Goal: Task Accomplishment & Management: Complete application form

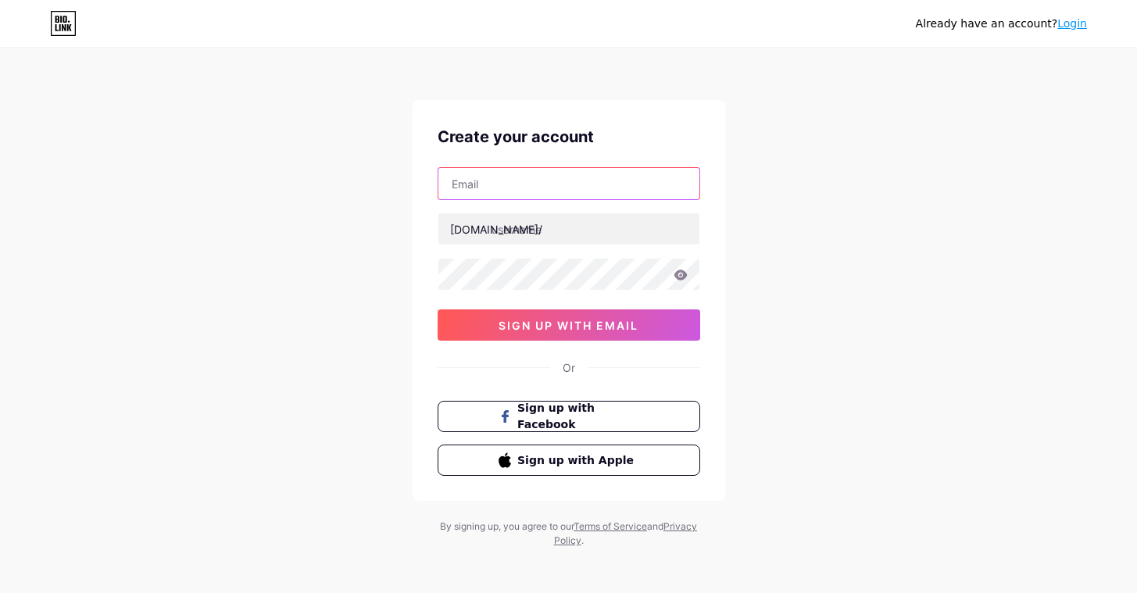
click at [551, 196] on input "text" at bounding box center [568, 183] width 261 height 31
type input "[EMAIL_ADDRESS][DOMAIN_NAME]"
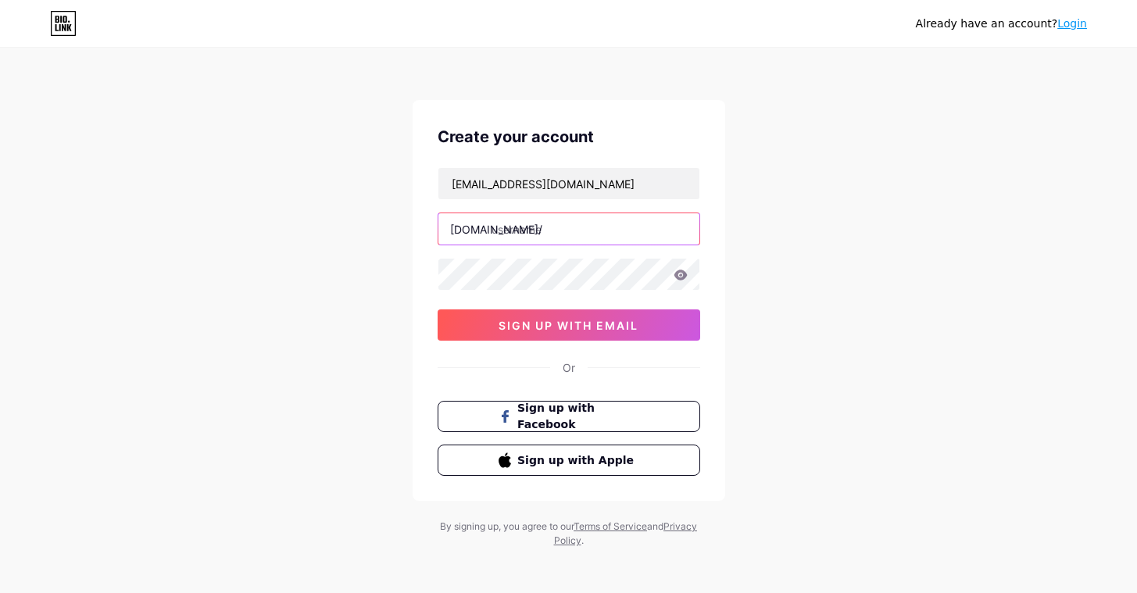
click at [551, 229] on input "text" at bounding box center [568, 228] width 261 height 31
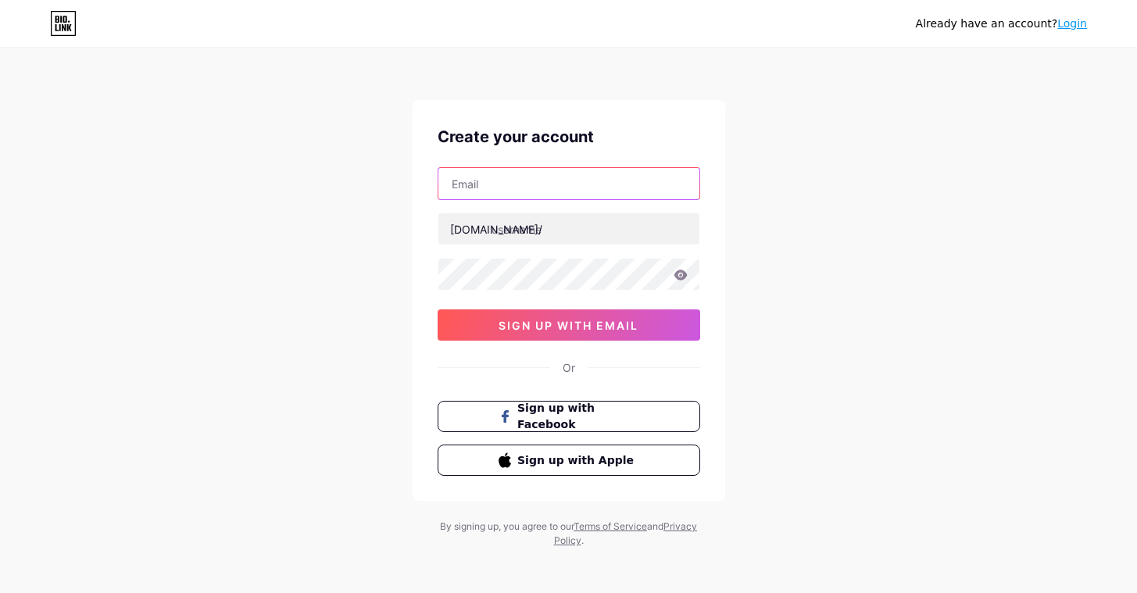
click at [567, 186] on input "text" at bounding box center [568, 183] width 261 height 31
type input "Pttltduk@gmail.com"
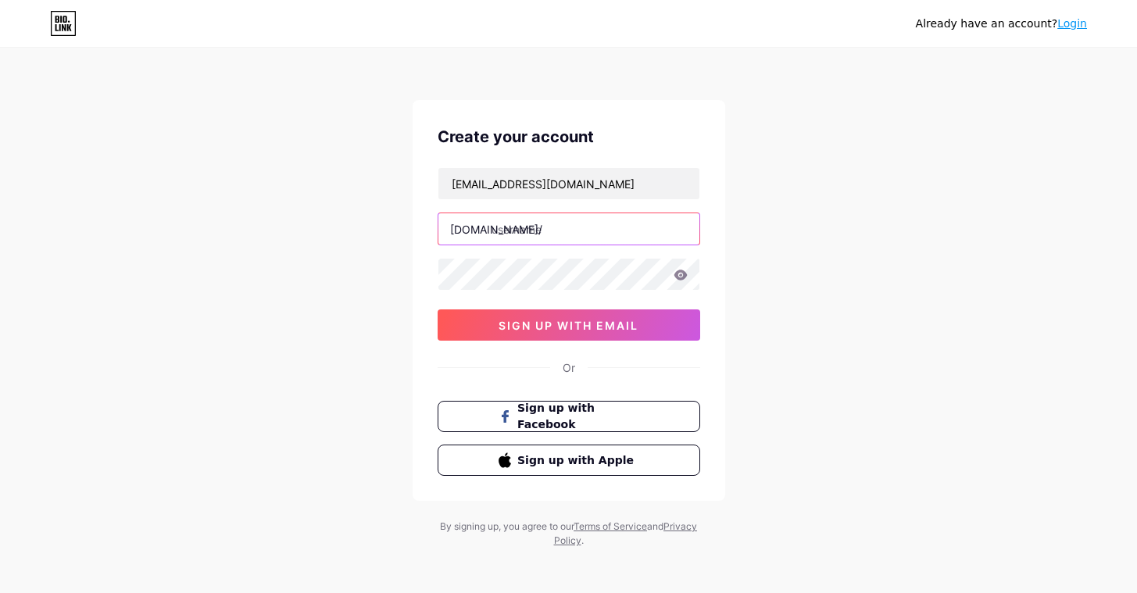
click at [555, 222] on input "text" at bounding box center [568, 228] width 261 height 31
type input "peacetravelandtour"
click at [680, 277] on icon at bounding box center [680, 274] width 14 height 11
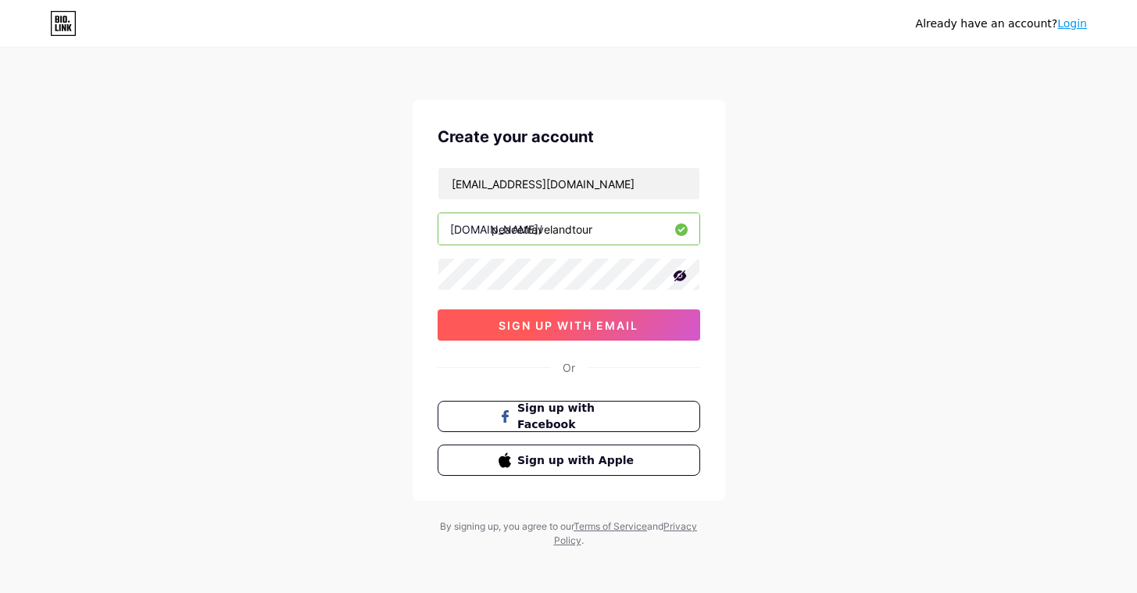
click at [599, 323] on span "sign up with email" at bounding box center [568, 325] width 140 height 13
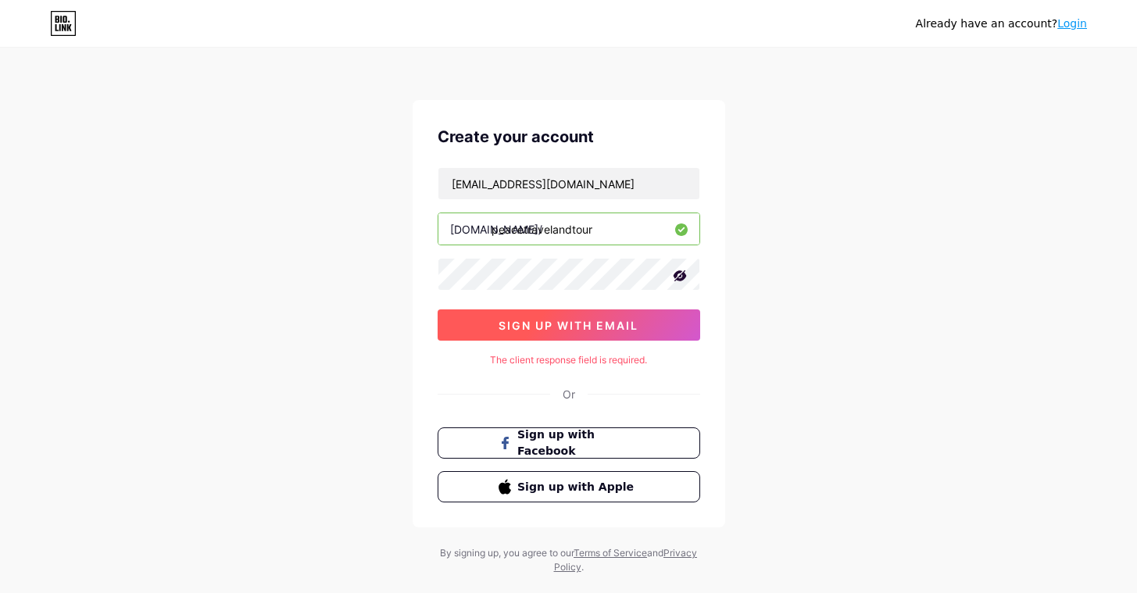
click at [600, 323] on span "sign up with email" at bounding box center [568, 325] width 140 height 13
click at [594, 382] on div "Create your account Pttltduk@gmail.com bio.link/ peacetravelandtour sign up wit…" at bounding box center [568, 313] width 312 height 427
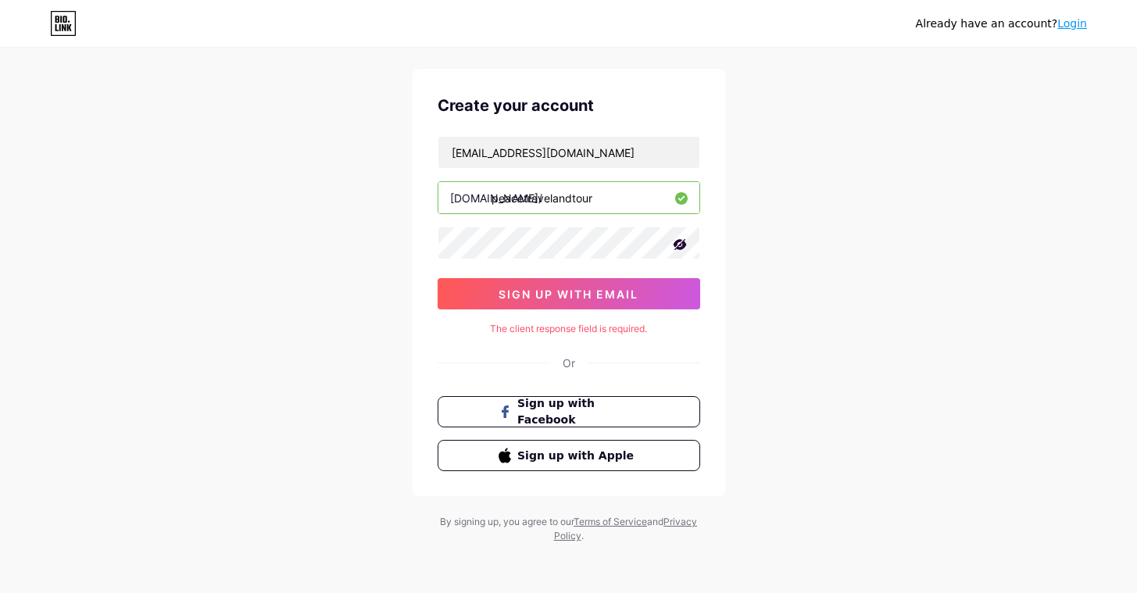
click at [541, 330] on div "The client response field is required." at bounding box center [568, 329] width 262 height 14
click at [516, 191] on input "peacetravelandtour" at bounding box center [568, 197] width 261 height 31
click at [528, 158] on input "[EMAIL_ADDRESS][DOMAIN_NAME]" at bounding box center [568, 152] width 261 height 31
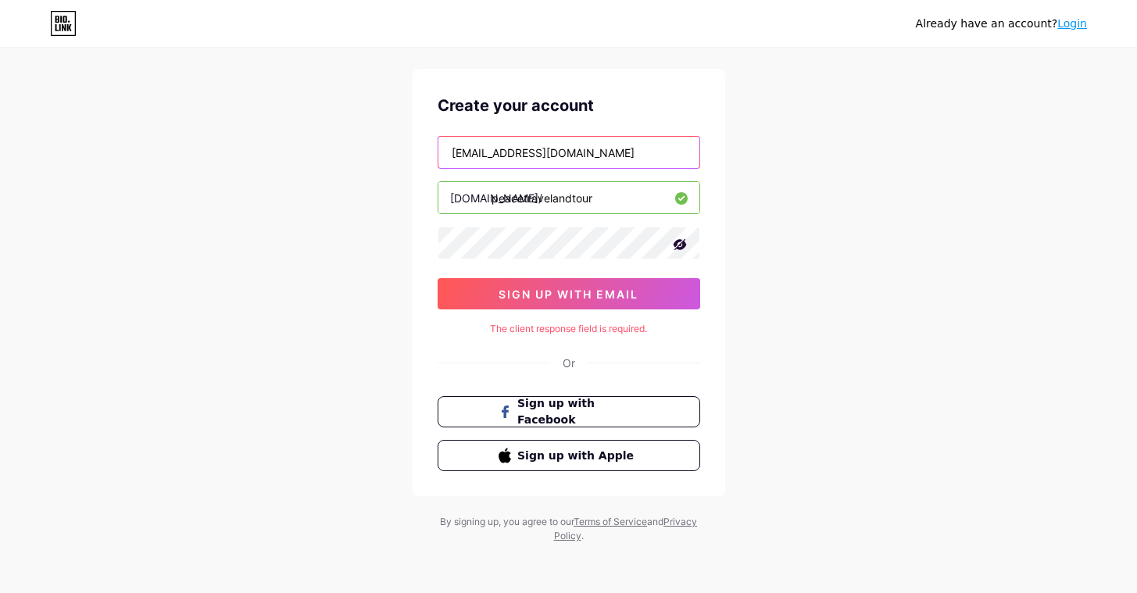
click at [567, 155] on input "[EMAIL_ADDRESS][DOMAIN_NAME]" at bounding box center [568, 152] width 261 height 31
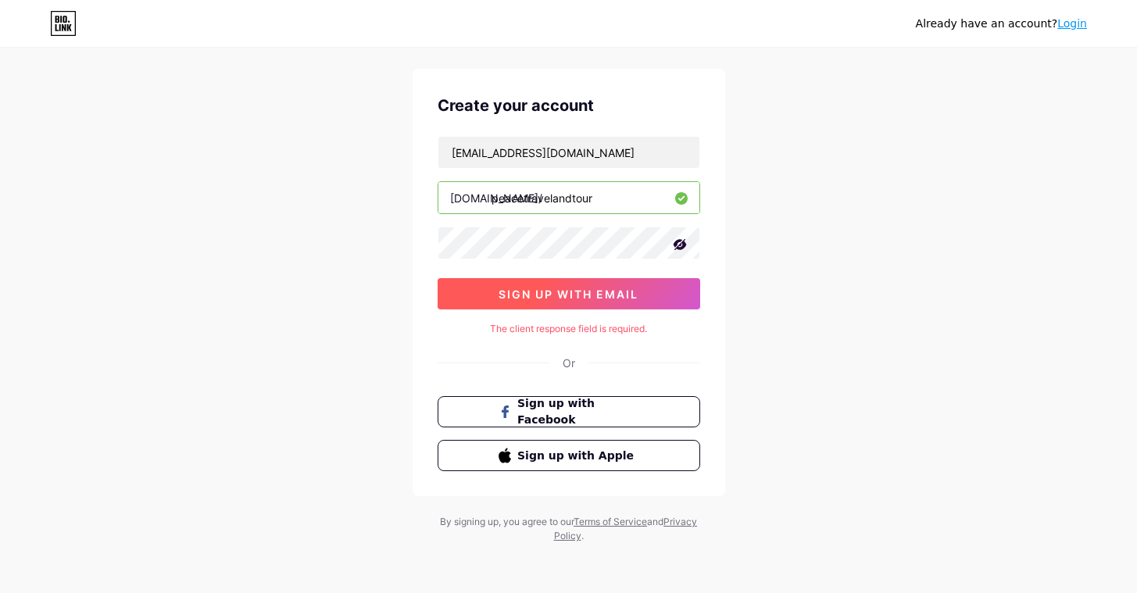
click at [554, 288] on span "sign up with email" at bounding box center [568, 293] width 140 height 13
click at [1079, 23] on link "Login" at bounding box center [1072, 23] width 30 height 12
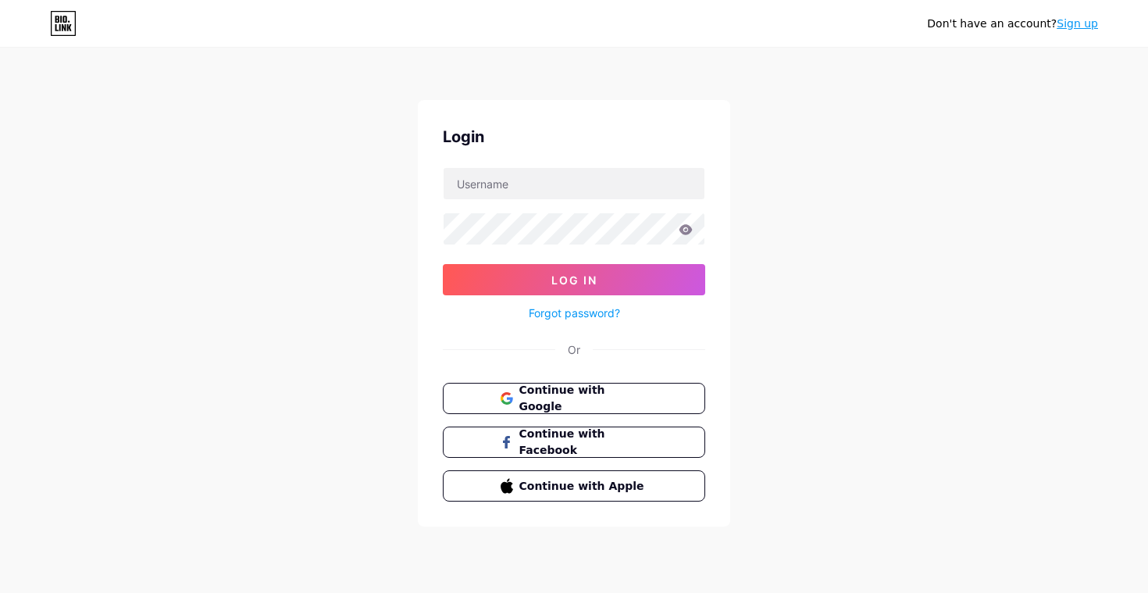
click at [729, 191] on div "Login Log In Forgot password? Or Continue with Google Continue with Facebook Co…" at bounding box center [574, 313] width 312 height 426
click at [573, 389] on span "Continue with Google" at bounding box center [583, 399] width 130 height 34
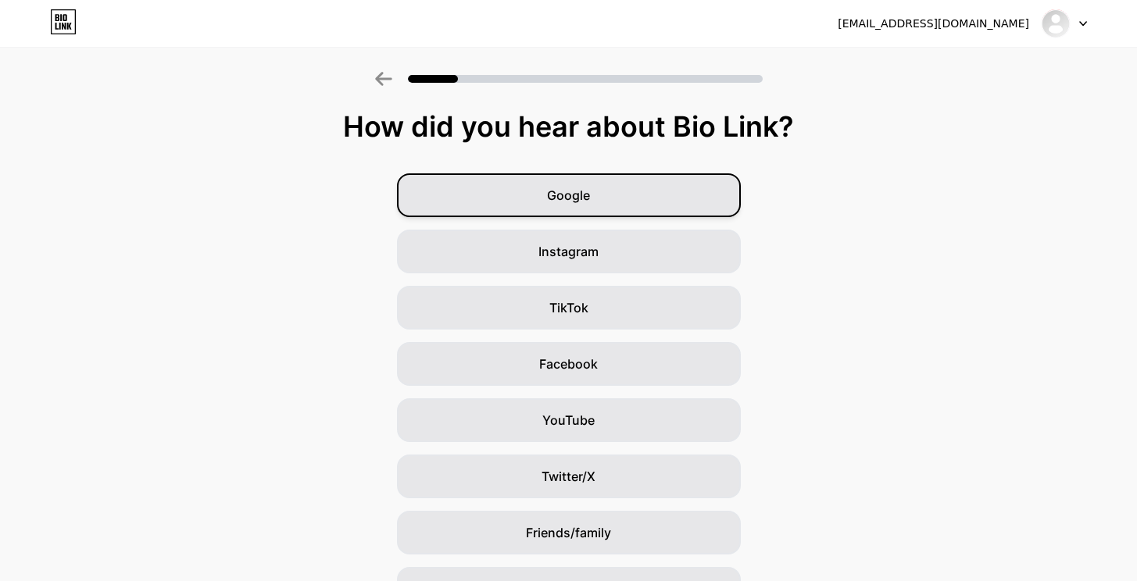
click at [605, 216] on div "Google" at bounding box center [569, 195] width 344 height 44
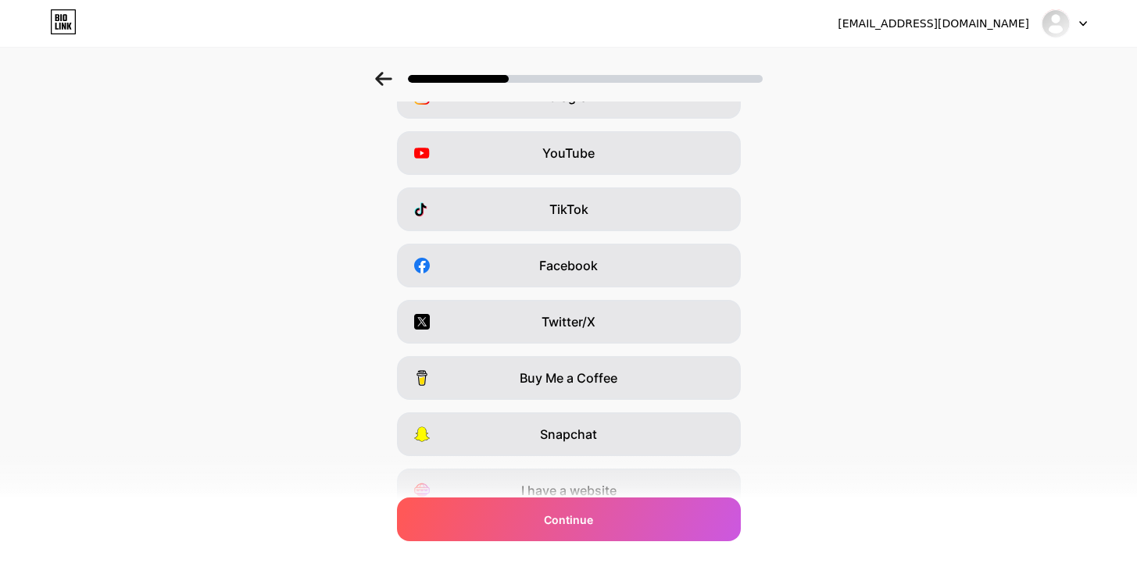
scroll to position [111, 0]
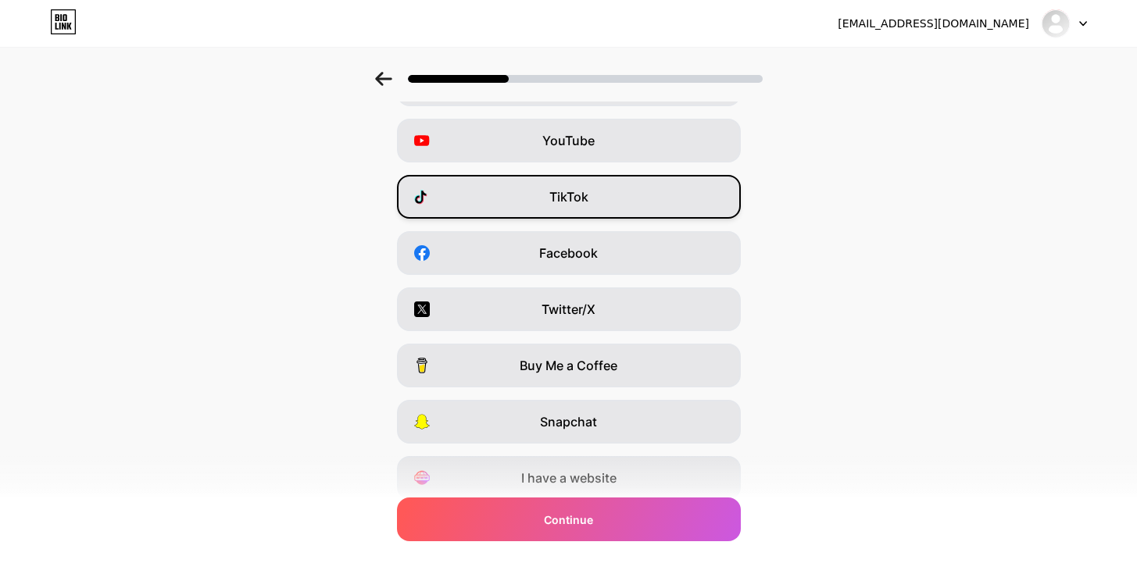
click at [628, 205] on div "TikTok" at bounding box center [569, 197] width 344 height 44
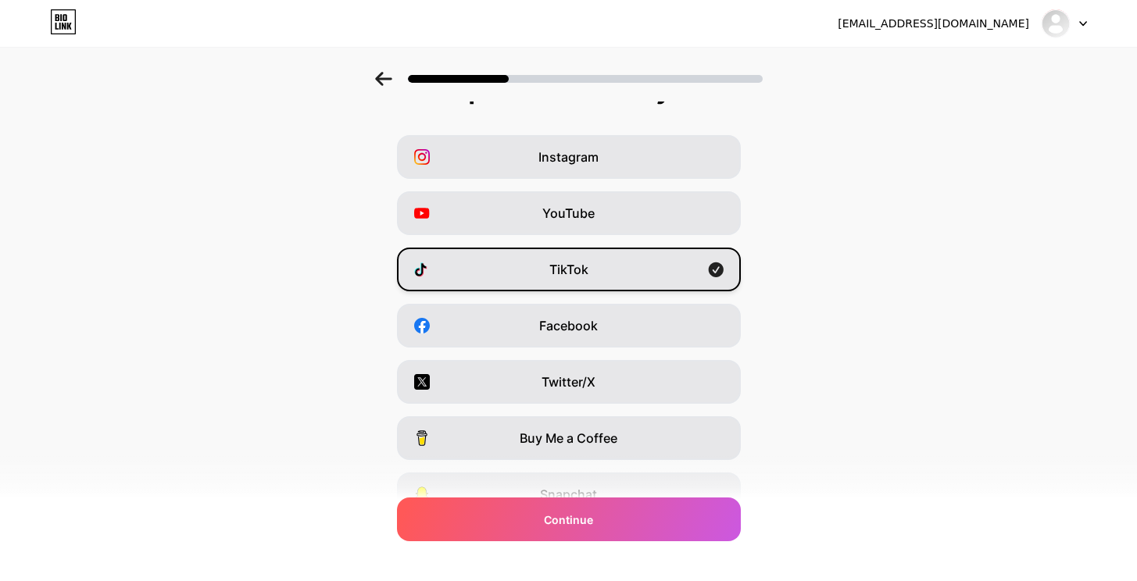
scroll to position [33, 0]
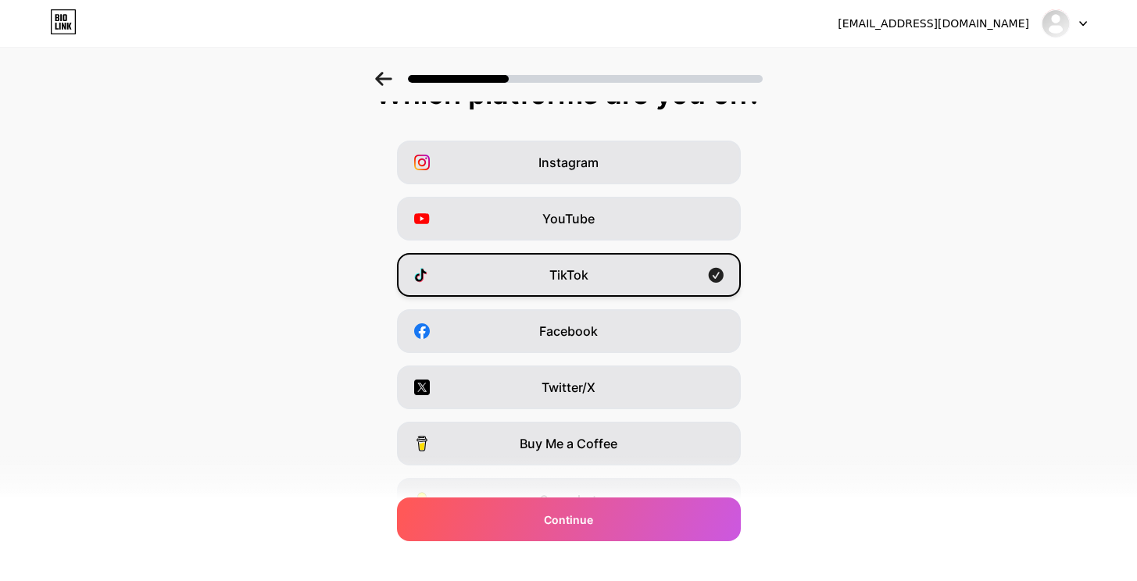
click at [628, 209] on div "YouTube" at bounding box center [569, 219] width 344 height 44
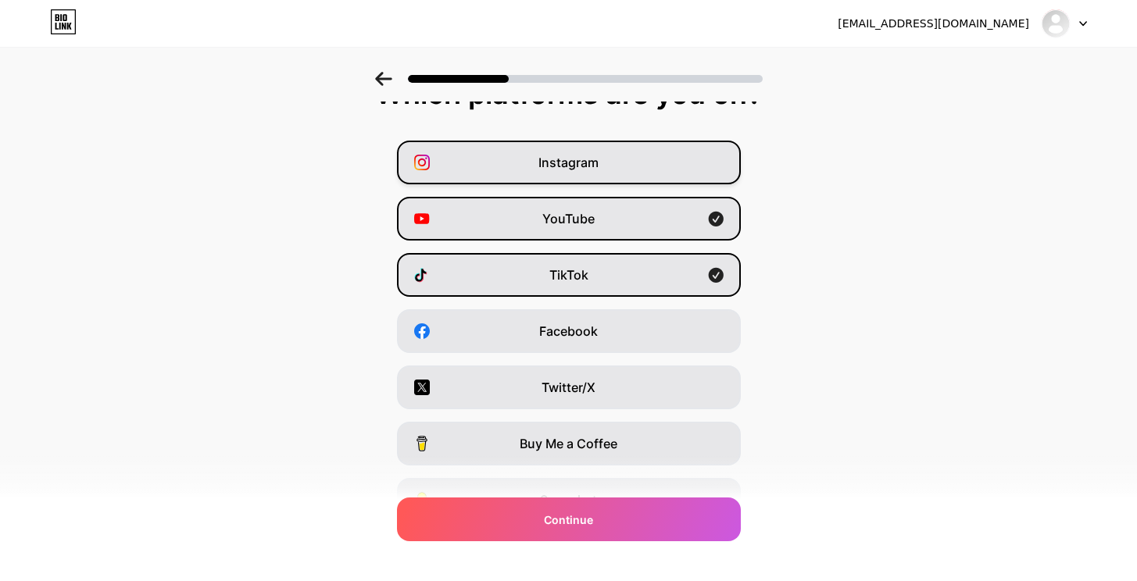
click at [644, 173] on div "Instagram" at bounding box center [569, 163] width 344 height 44
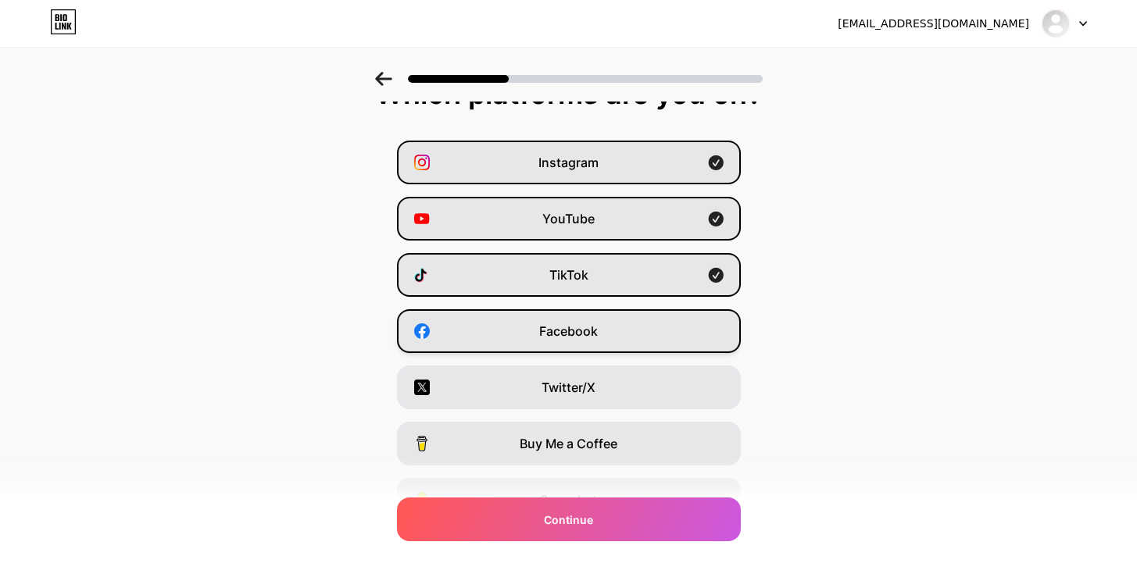
click at [627, 313] on div "Facebook" at bounding box center [569, 331] width 344 height 44
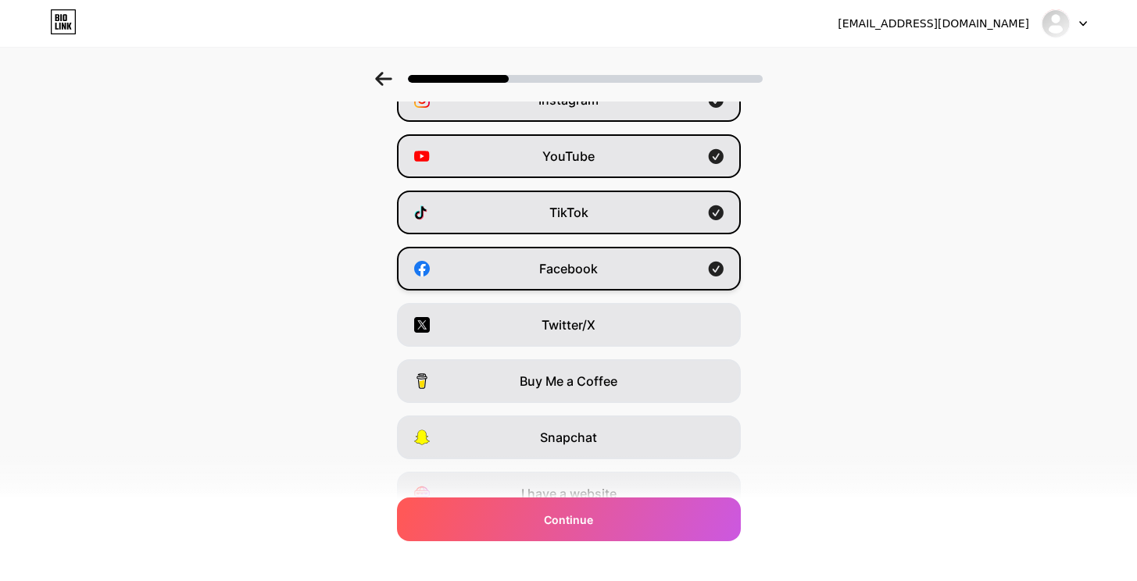
scroll to position [102, 0]
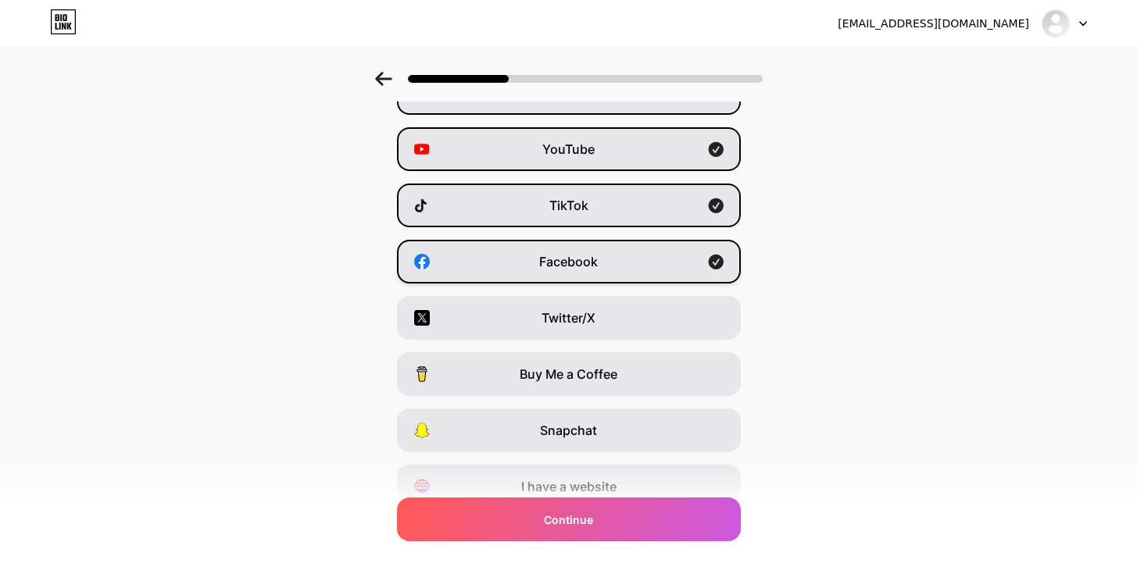
click at [627, 313] on div "Twitter/X" at bounding box center [569, 318] width 344 height 44
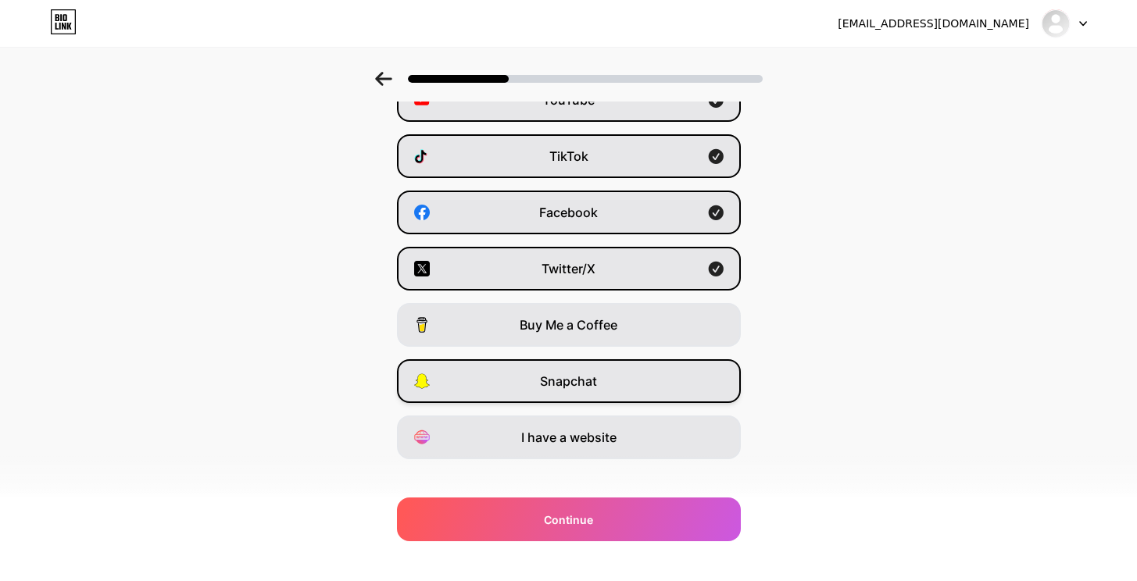
scroll to position [170, 0]
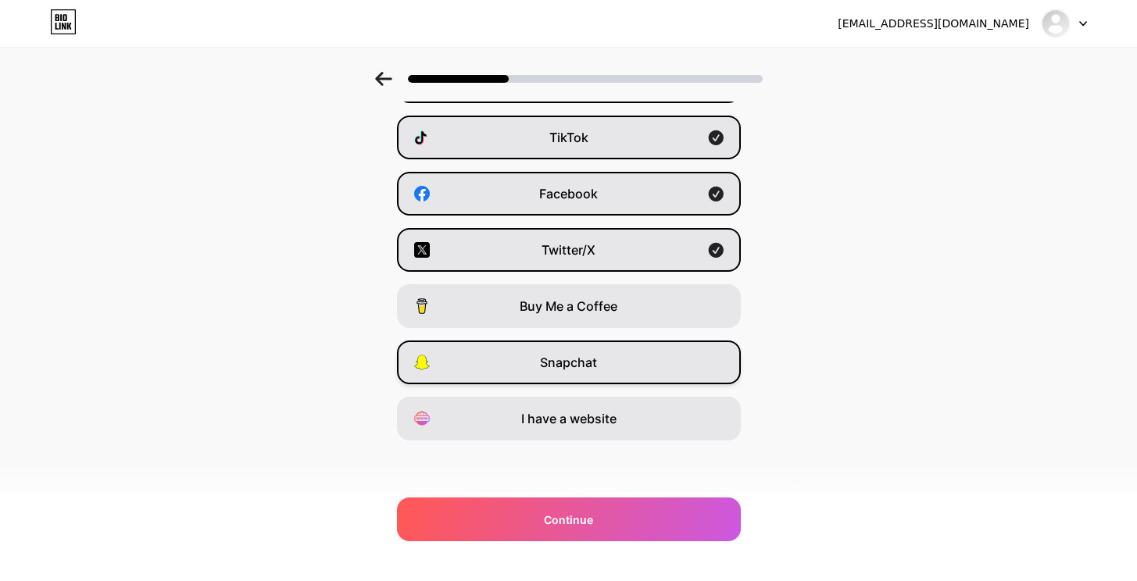
click at [616, 423] on span "I have a website" at bounding box center [568, 418] width 95 height 19
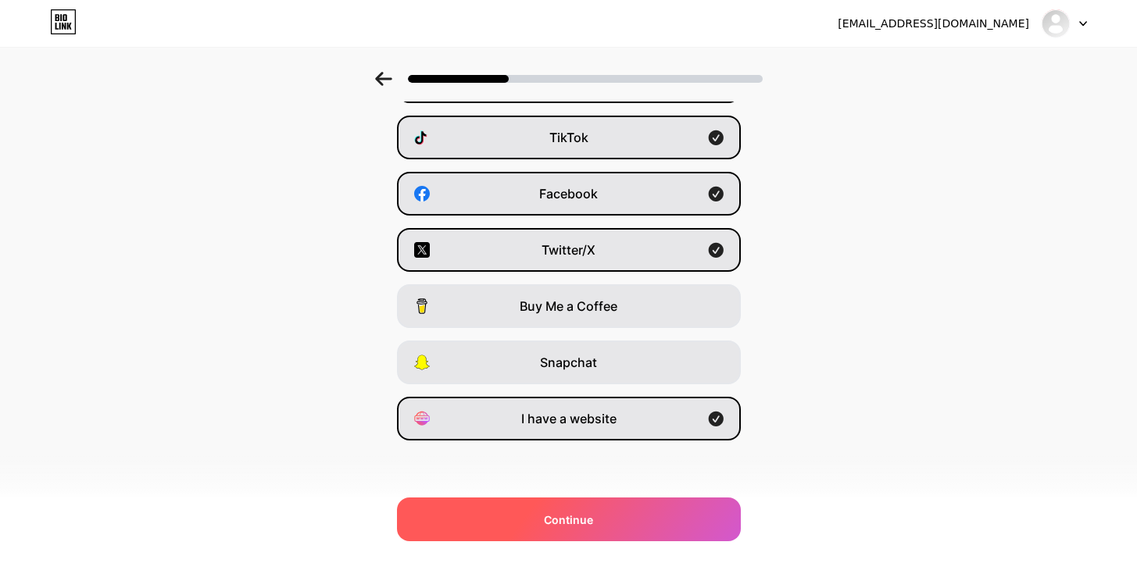
click at [591, 513] on span "Continue" at bounding box center [568, 520] width 49 height 16
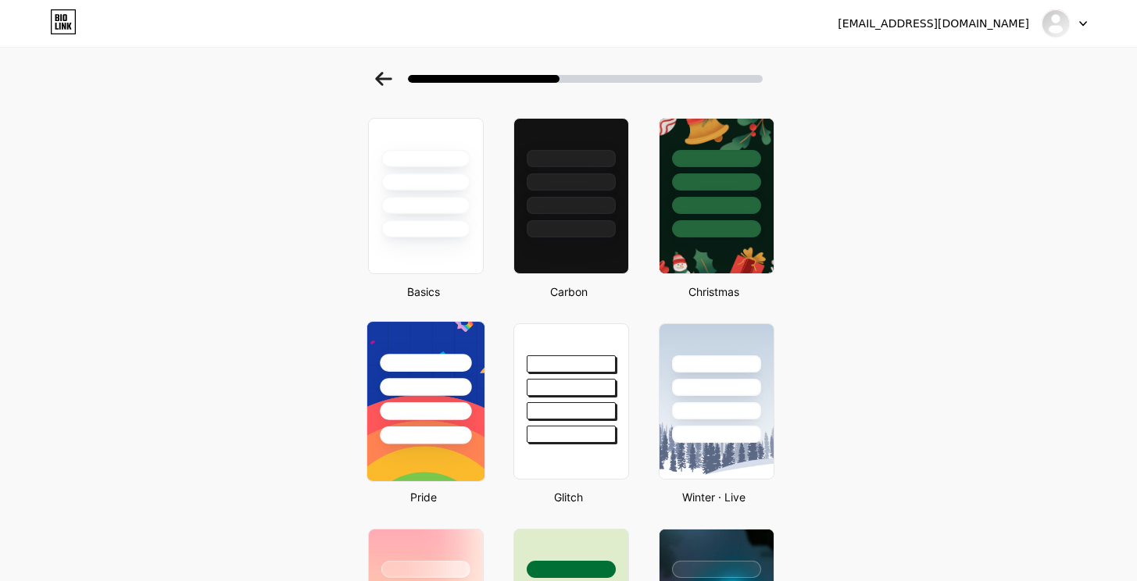
scroll to position [12, 0]
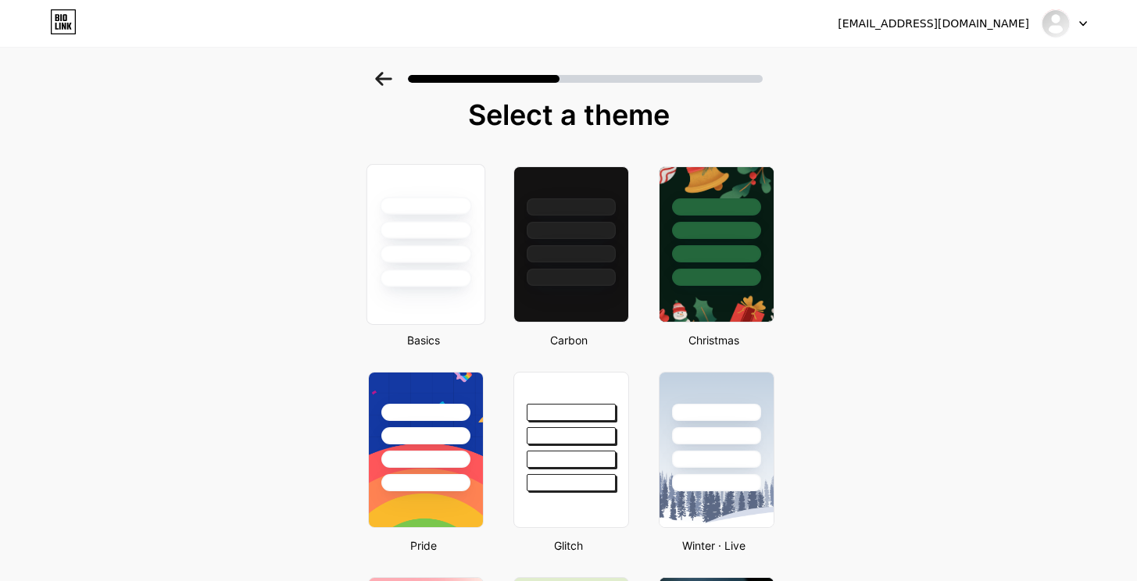
click at [471, 307] on div at bounding box center [425, 244] width 119 height 161
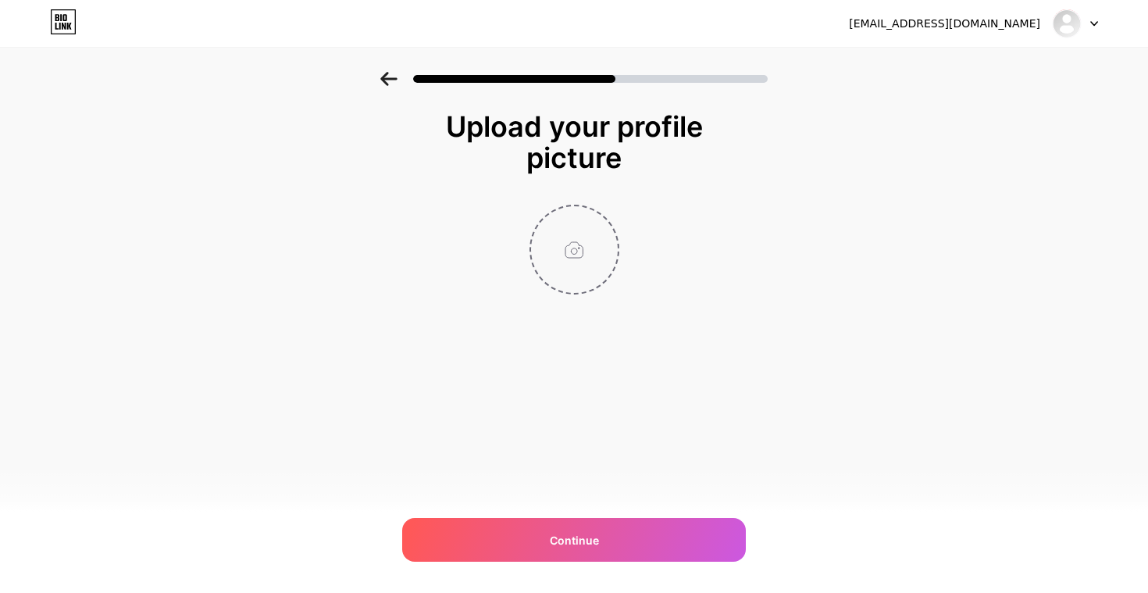
click at [580, 271] on input "file" at bounding box center [574, 249] width 87 height 87
type input "C:\fakepath\peace (1).png"
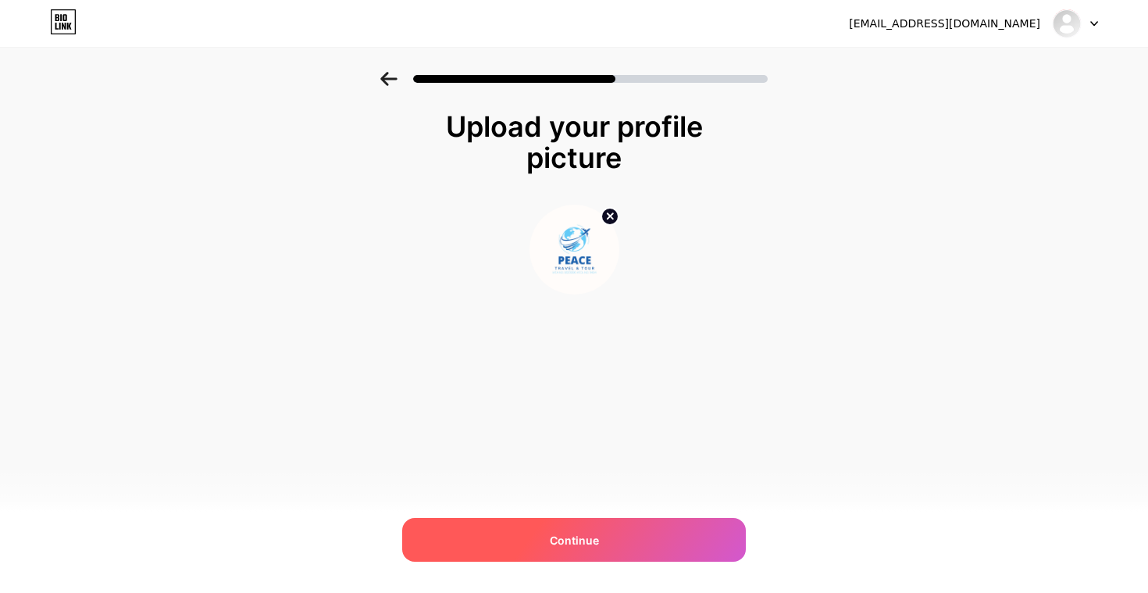
click at [548, 536] on div "Continue" at bounding box center [574, 540] width 344 height 44
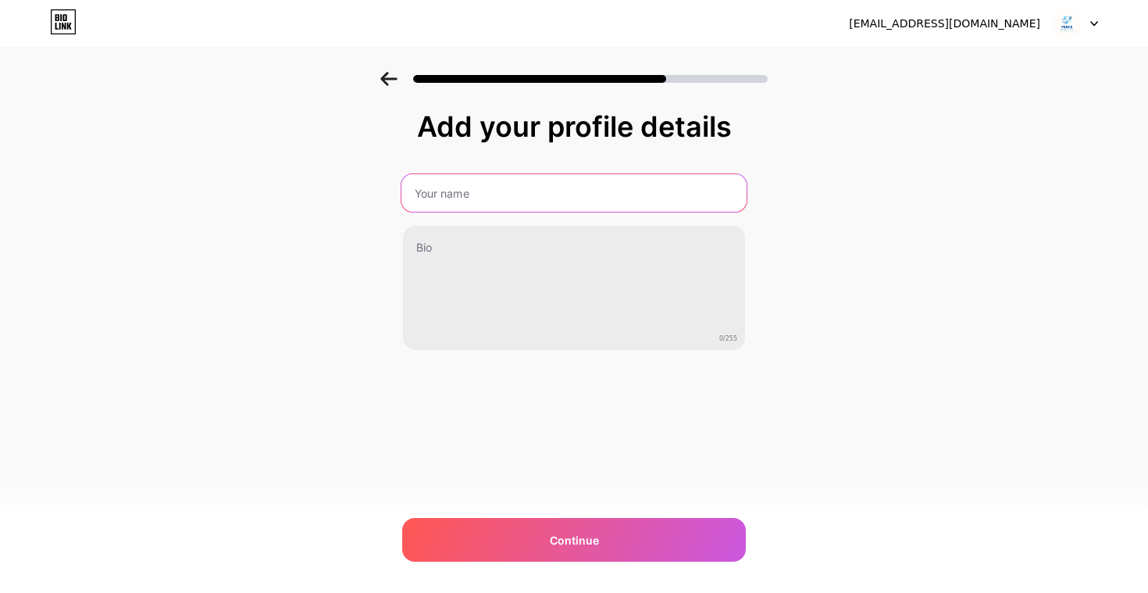
click at [526, 195] on input "text" at bounding box center [573, 192] width 345 height 37
type input "Peace Travel And Tour"
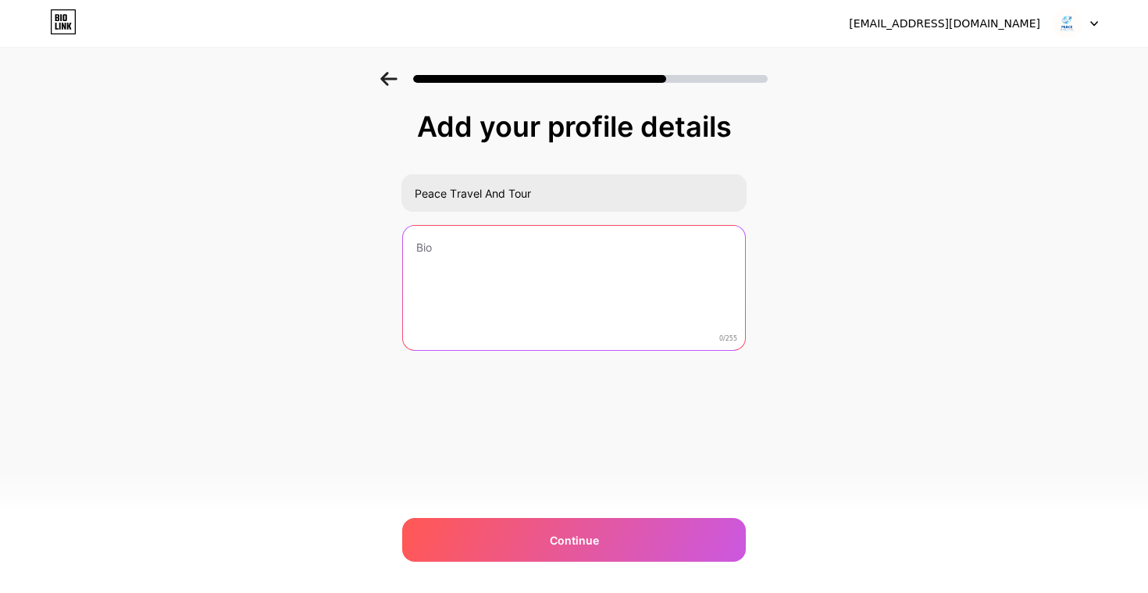
click at [505, 287] on textarea at bounding box center [574, 289] width 342 height 126
paste textarea "IATA & ATOL Certified Travel 🌍 Halal Holidays & Umrah Packages"
click at [429, 259] on textarea "IATA & ATOL Certified Travel 🌍 Halal Holidays & Umrah Packages" at bounding box center [573, 288] width 345 height 127
click at [612, 312] on textarea "IATA & ATOL Certified Travel Halal Holidays & Umrah Packages" at bounding box center [573, 288] width 345 height 127
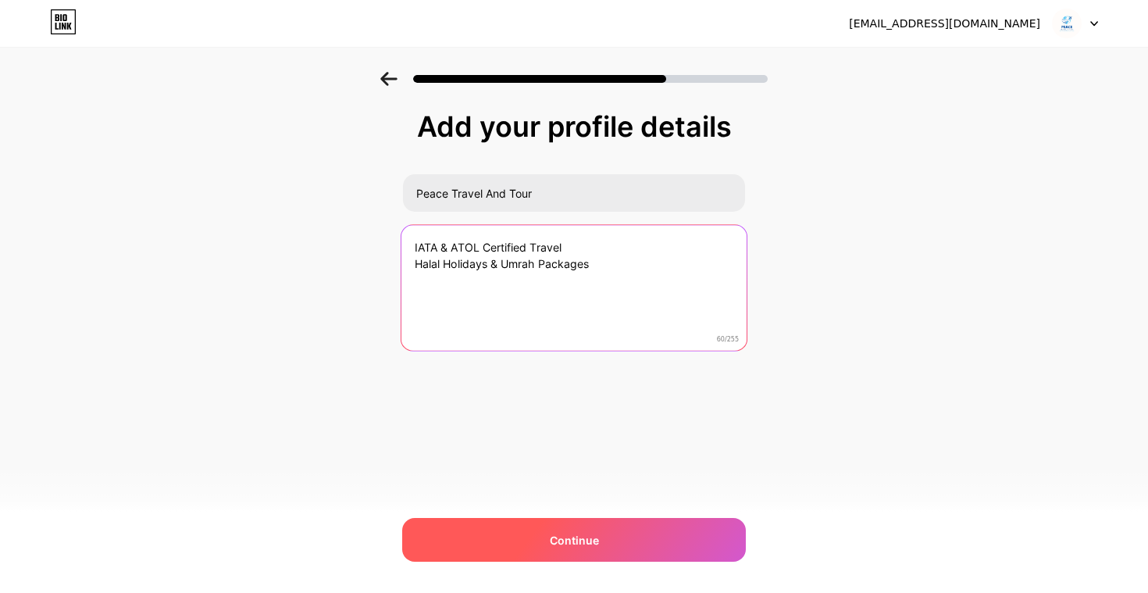
type textarea "IATA & ATOL Certified Travel Halal Holidays & Umrah Packages"
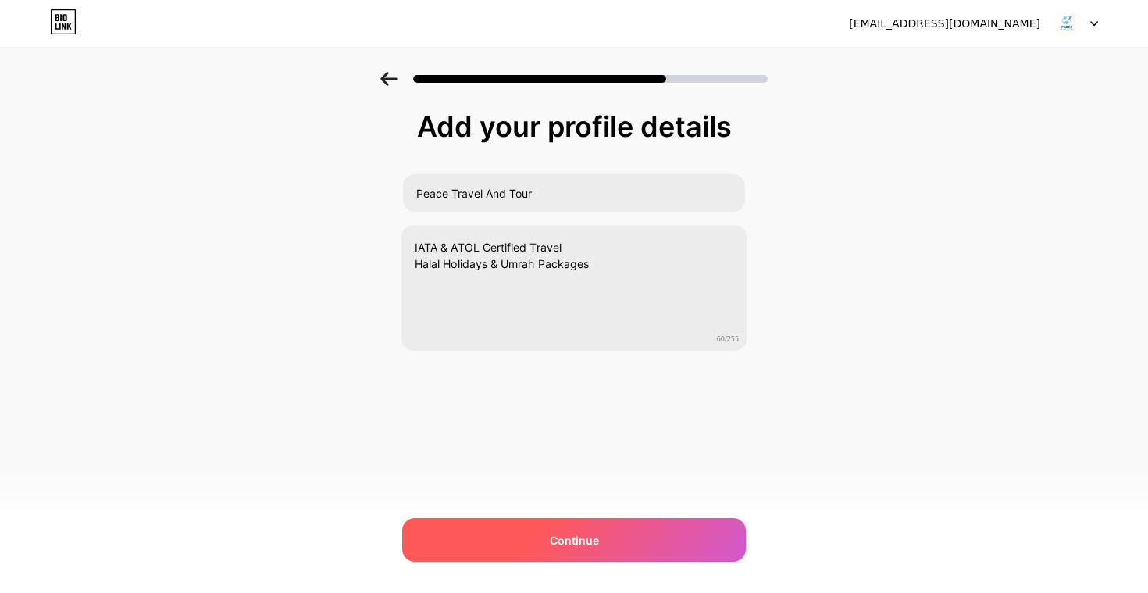
click at [548, 543] on div "Continue" at bounding box center [574, 540] width 344 height 44
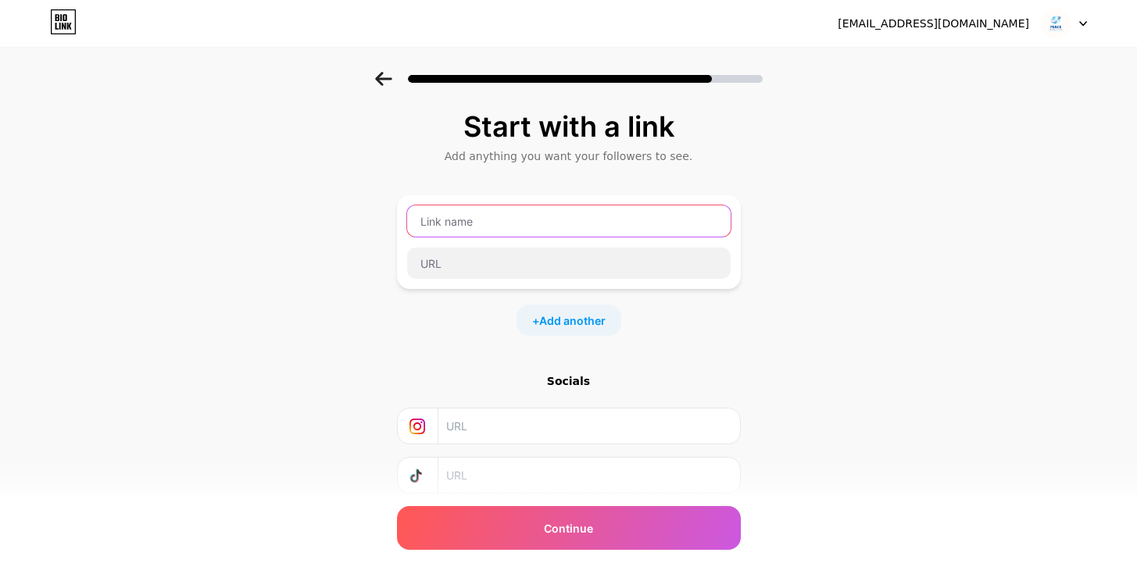
click at [555, 218] on input "text" at bounding box center [568, 220] width 323 height 31
type input "W"
type input "Peace Travel"
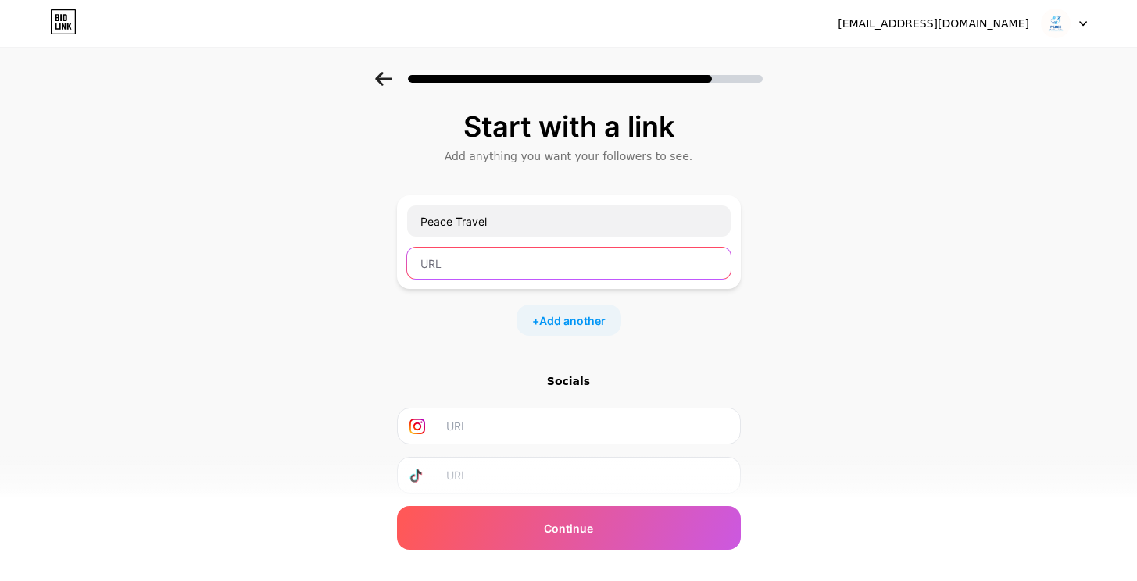
click at [583, 268] on input "text" at bounding box center [568, 263] width 323 height 31
paste input "https://peacetraveltour.com/"
type input "https://peacetraveltour.com/"
click at [551, 312] on span "Add another" at bounding box center [572, 320] width 66 height 16
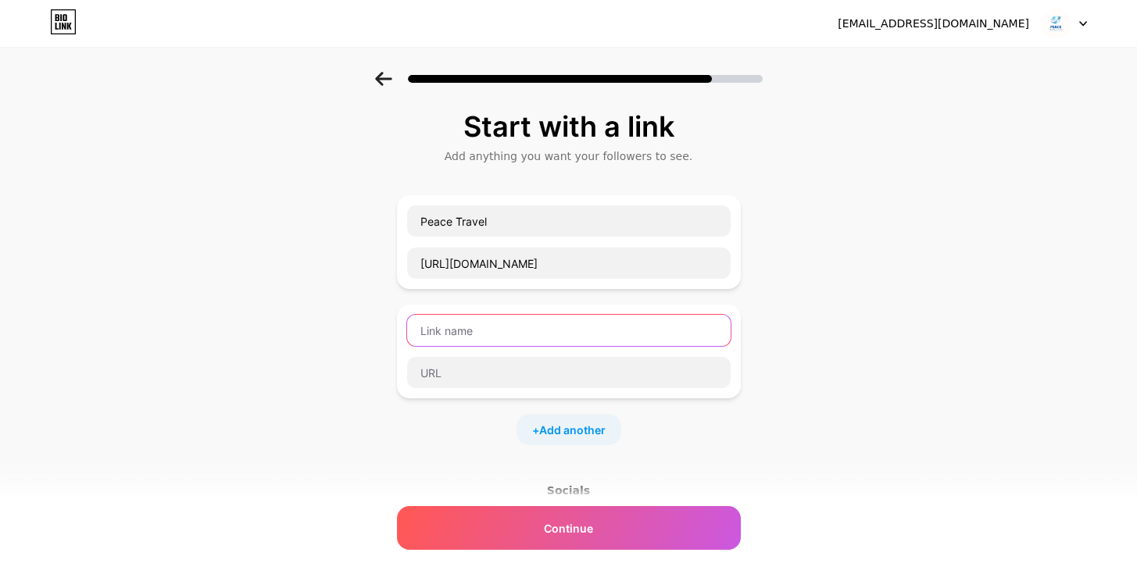
click at [512, 334] on input "text" at bounding box center [568, 330] width 323 height 31
type input "Peace Umrah"
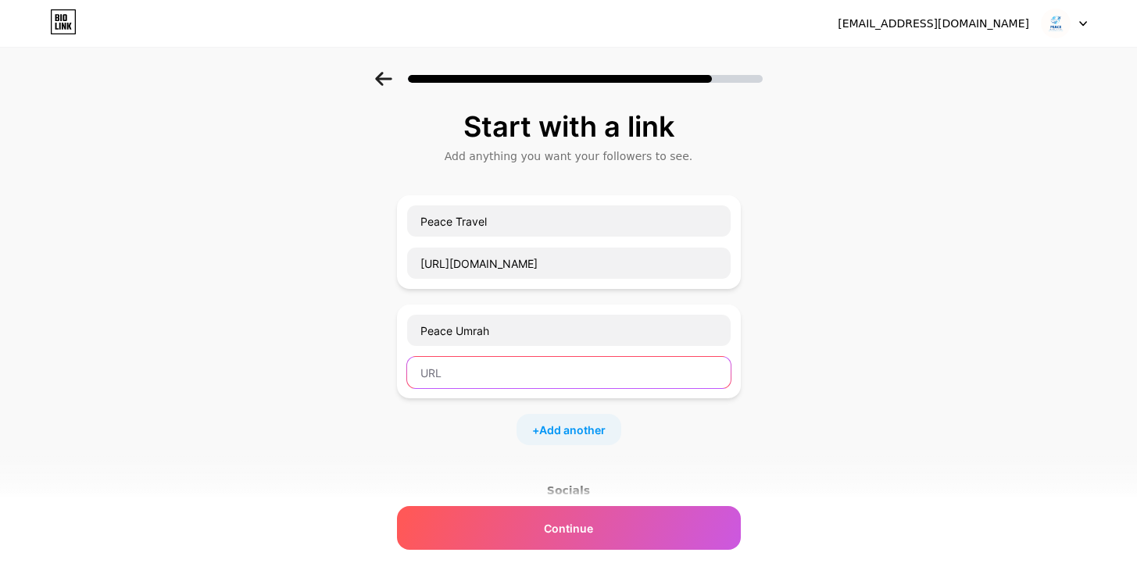
click at [517, 380] on input "text" at bounding box center [568, 372] width 323 height 31
paste input "https://peacetraveltour.com/"
drag, startPoint x: 497, startPoint y: 378, endPoint x: 576, endPoint y: 377, distance: 79.7
click at [576, 377] on input "https://peacetraveltour.com/" at bounding box center [568, 372] width 323 height 31
type input "https://peaceumrah.co.uk"
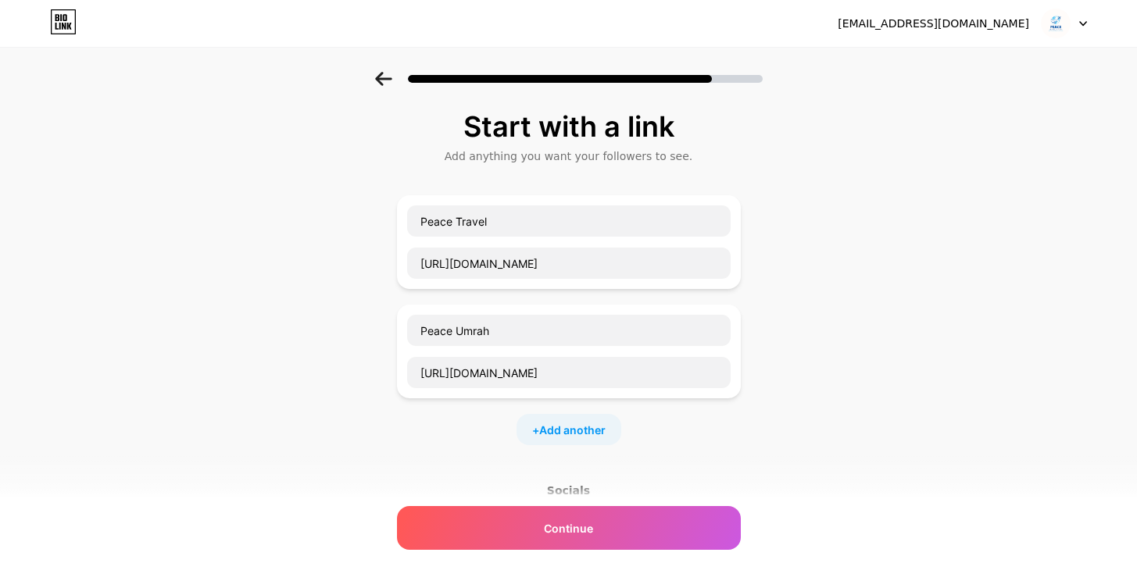
click at [469, 425] on div "+ Add another" at bounding box center [569, 429] width 344 height 31
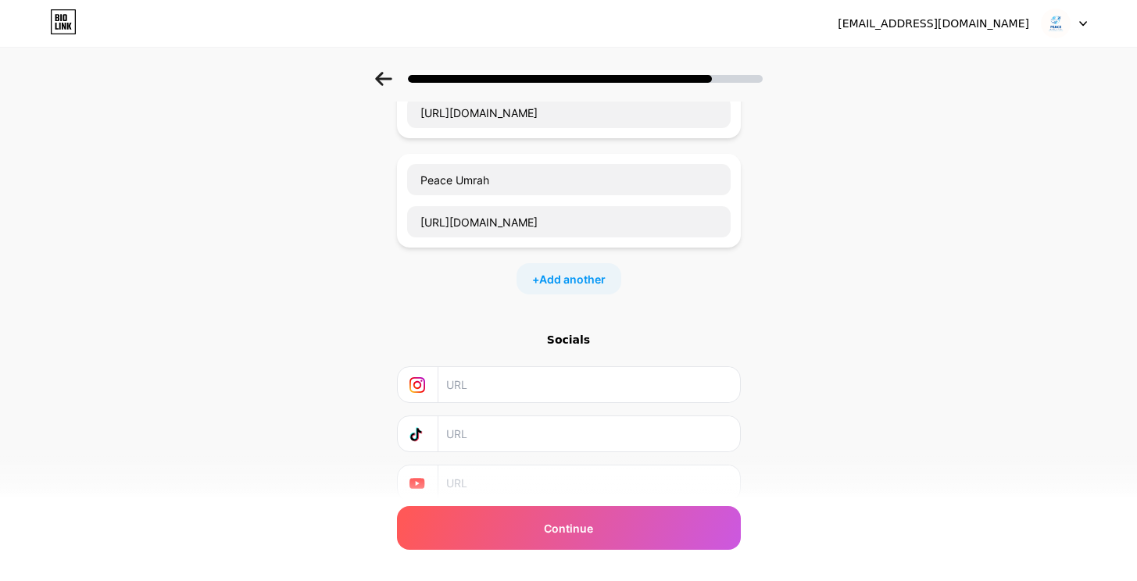
scroll to position [212, 0]
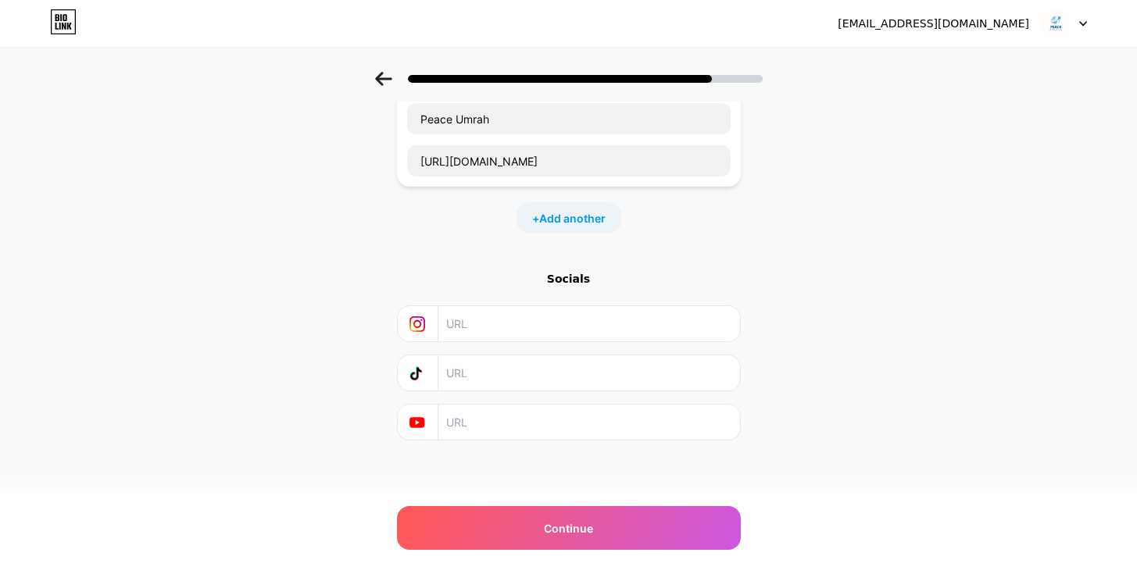
click at [501, 333] on input "text" at bounding box center [588, 323] width 284 height 35
click at [525, 430] on input "text" at bounding box center [588, 422] width 284 height 35
type input "Peacetravelandtour"
click at [500, 389] on input "text" at bounding box center [588, 372] width 284 height 35
type input "Peacetravelandtour"
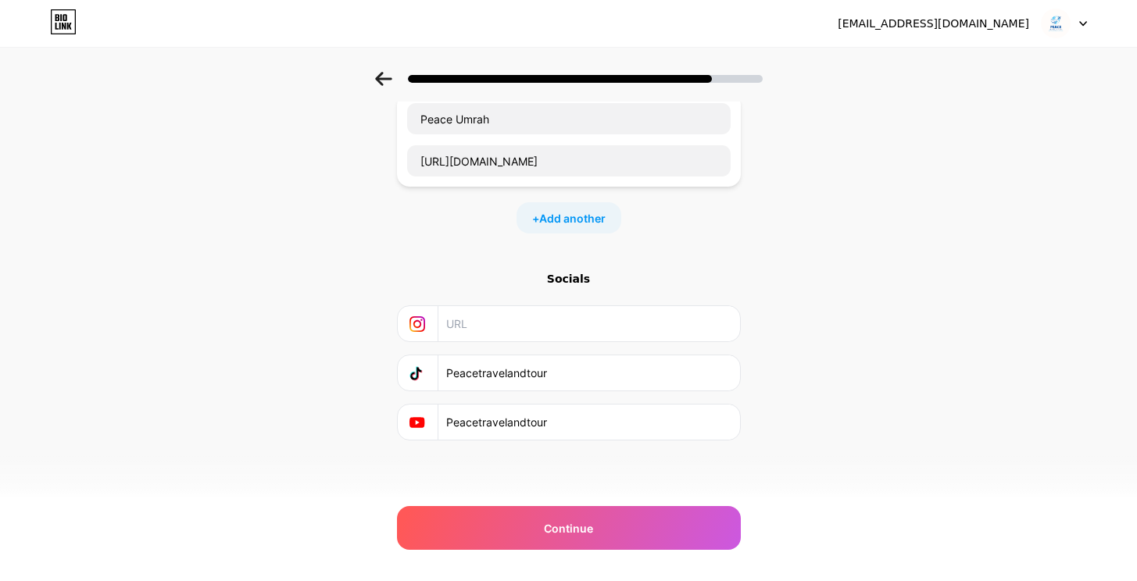
click at [506, 337] on input "text" at bounding box center [588, 323] width 284 height 35
type input "peacetravelandtour"
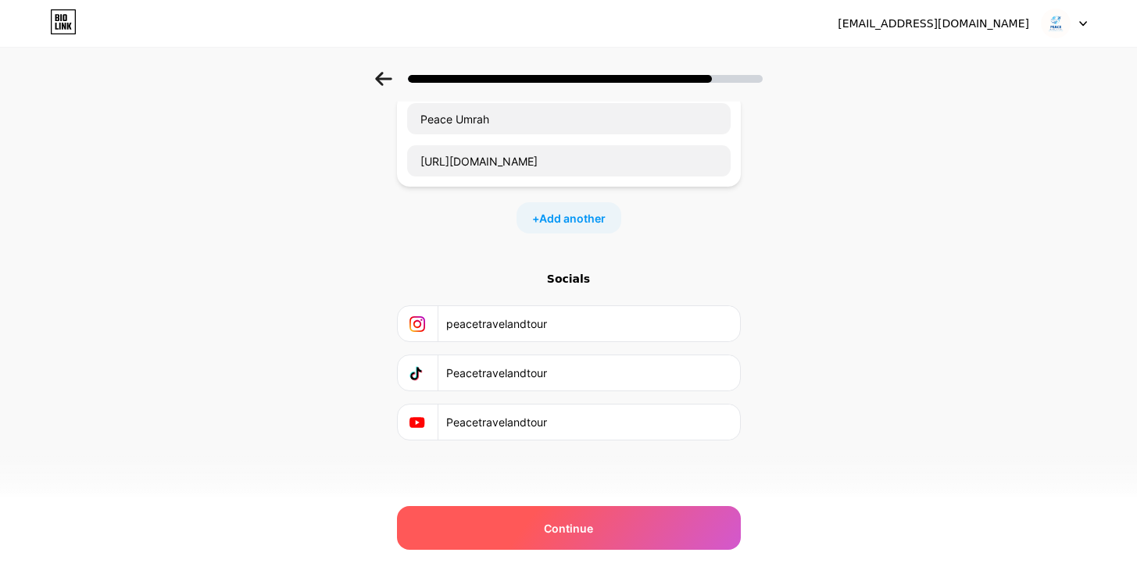
click at [536, 533] on div "Continue" at bounding box center [569, 528] width 344 height 44
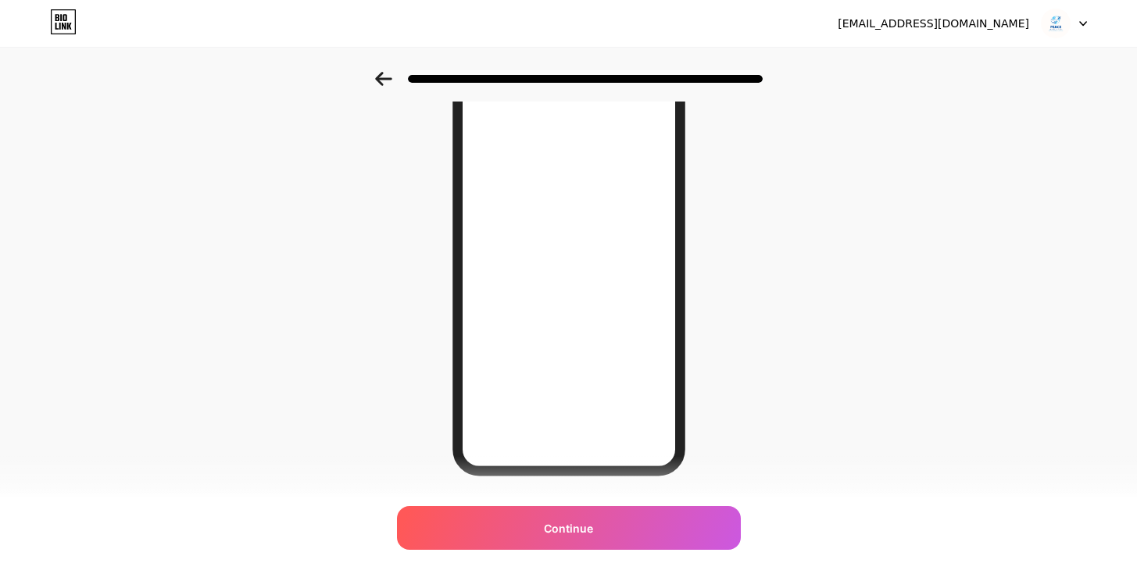
scroll to position [128, 0]
click at [390, 81] on icon at bounding box center [383, 79] width 17 height 14
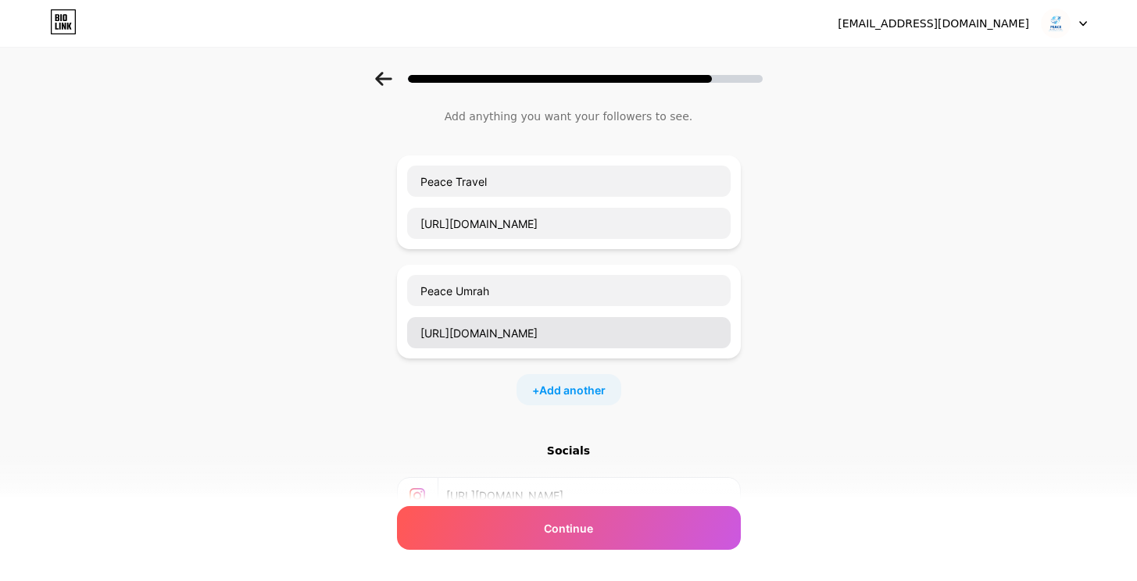
scroll to position [212, 0]
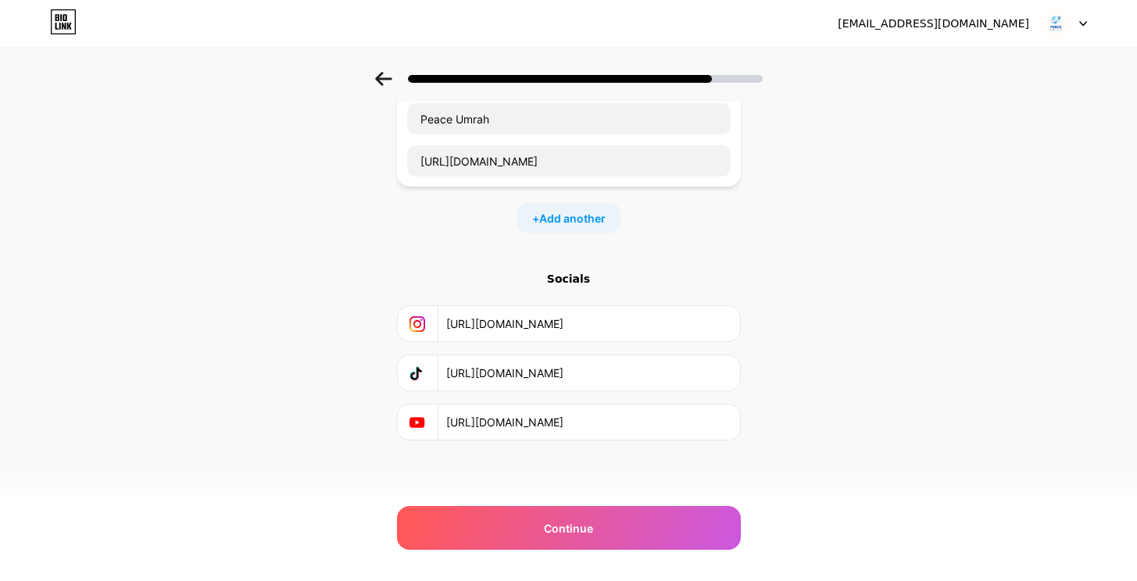
click at [570, 418] on input "https://youtube.com/c/Peacetravelandtour" at bounding box center [588, 422] width 284 height 35
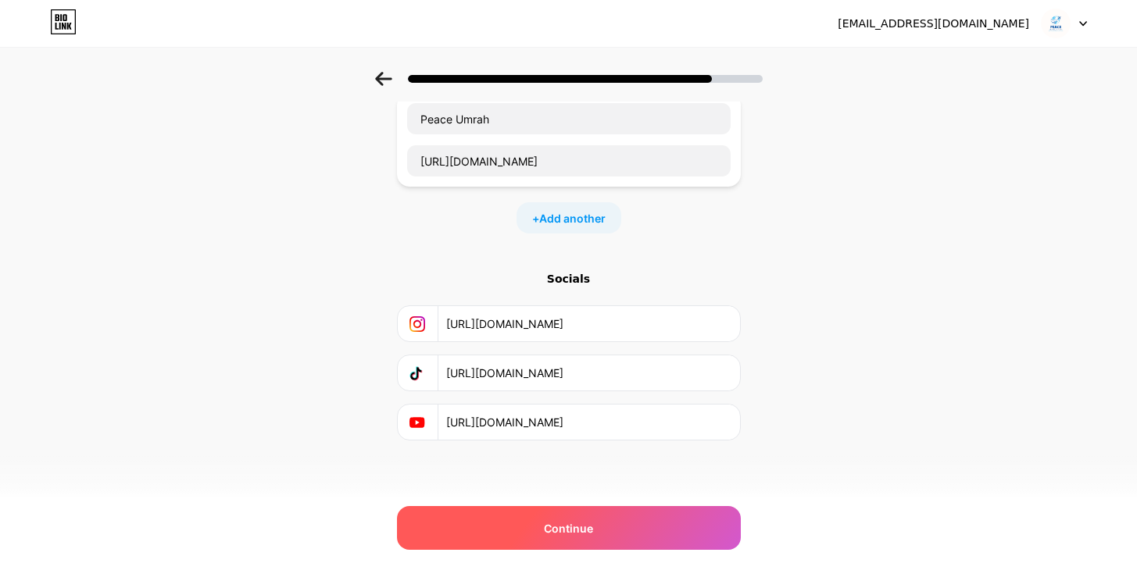
type input "https://youtube.com/@Peacetravelandtour"
click at [618, 526] on div "Continue" at bounding box center [569, 528] width 344 height 44
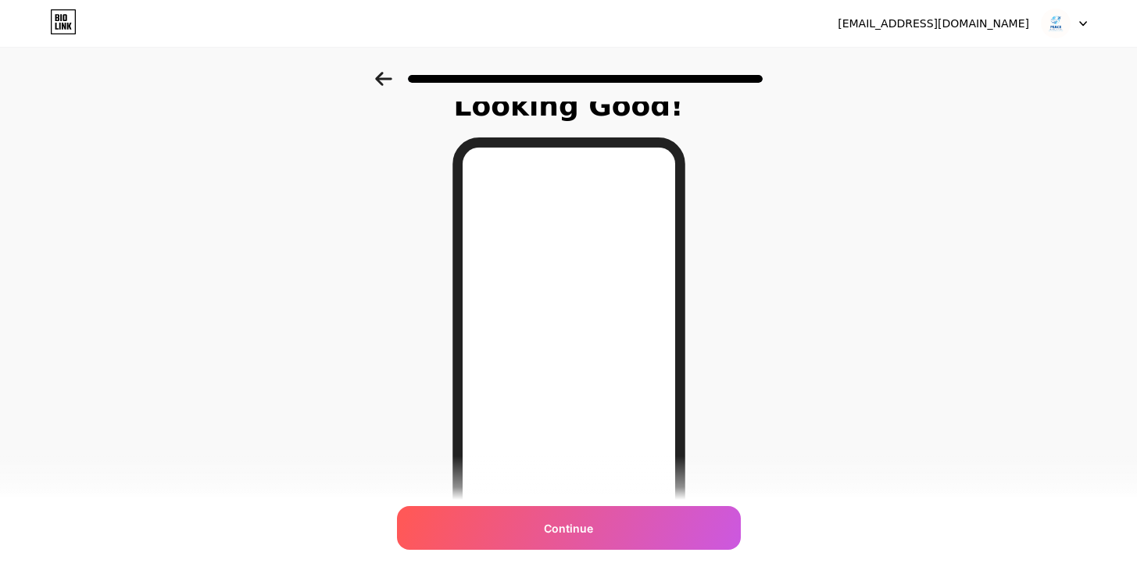
scroll to position [21, 0]
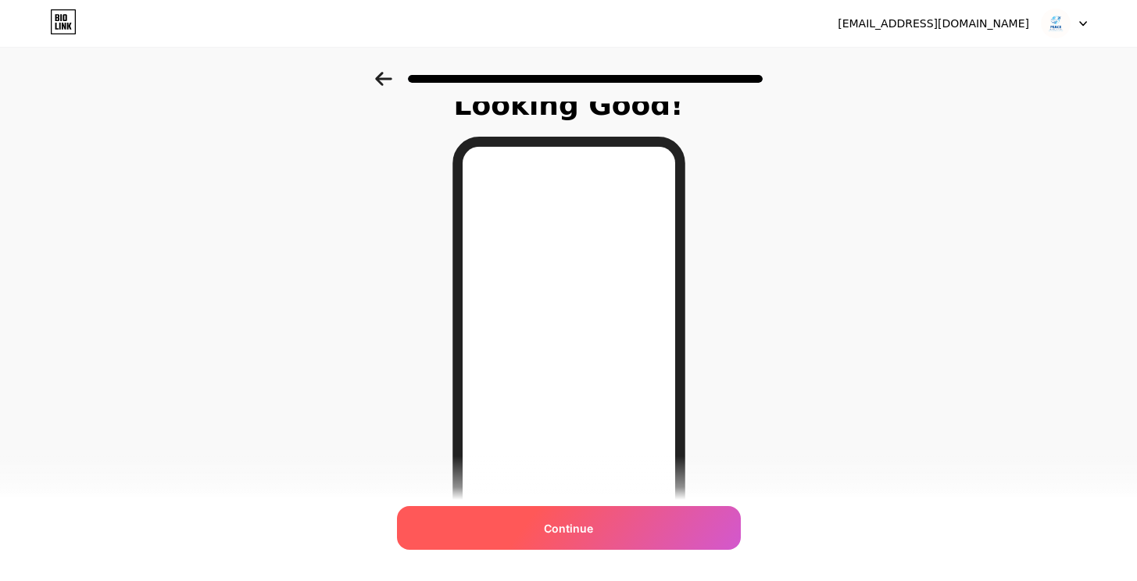
click at [590, 525] on span "Continue" at bounding box center [568, 528] width 49 height 16
